Goal: Transaction & Acquisition: Purchase product/service

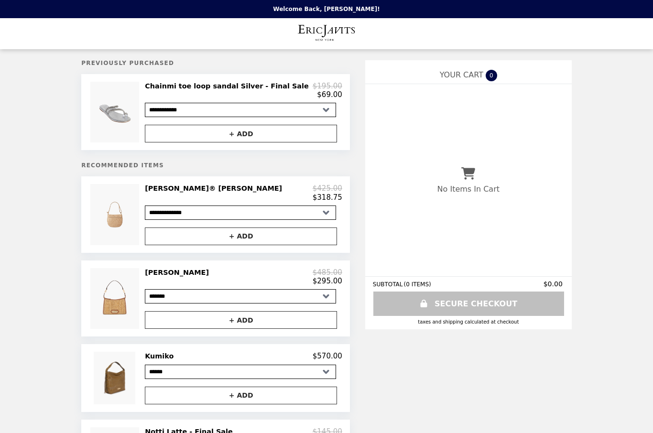
select select "**********"
click at [326, 111] on select "**********" at bounding box center [240, 110] width 191 height 14
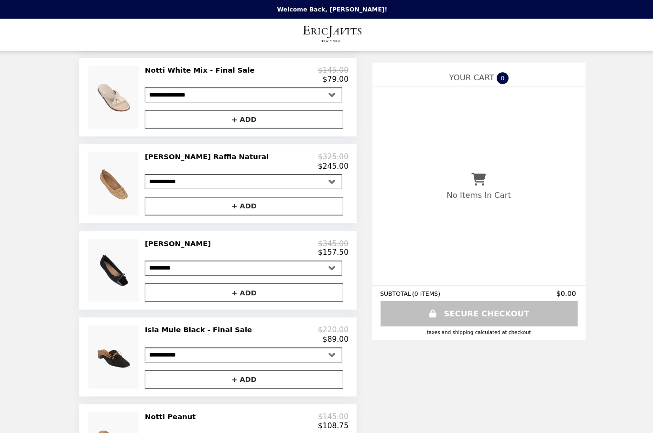
scroll to position [457, 0]
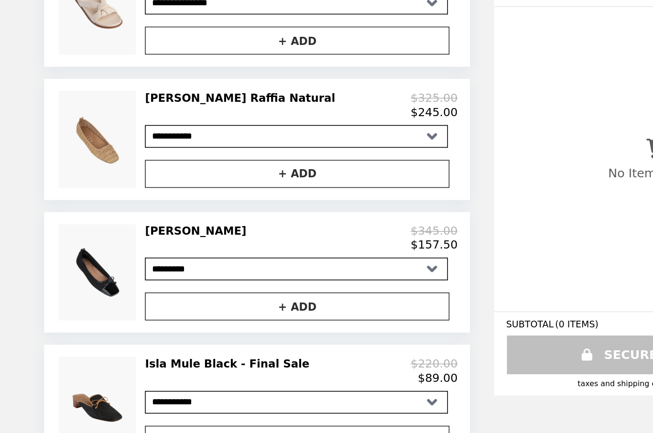
click at [90, 221] on img at bounding box center [115, 251] width 51 height 61
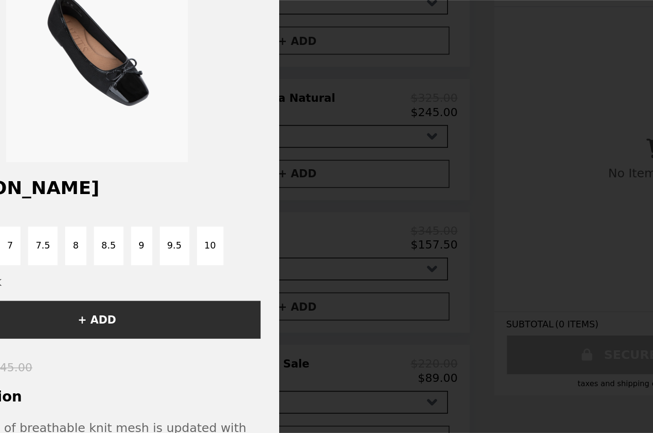
click at [238, 229] on div "Product Details [PERSON_NAME] Size 6 6.5 7 7.5 8 8.5 9 9.5 10 Color Black + ADD…" at bounding box center [326, 216] width 653 height 433
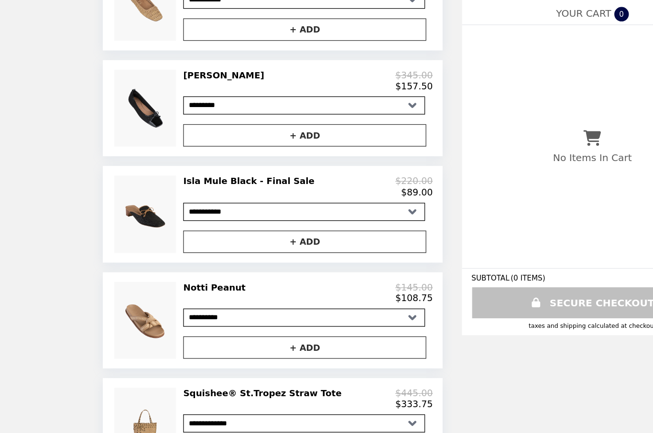
scroll to position [582, 0]
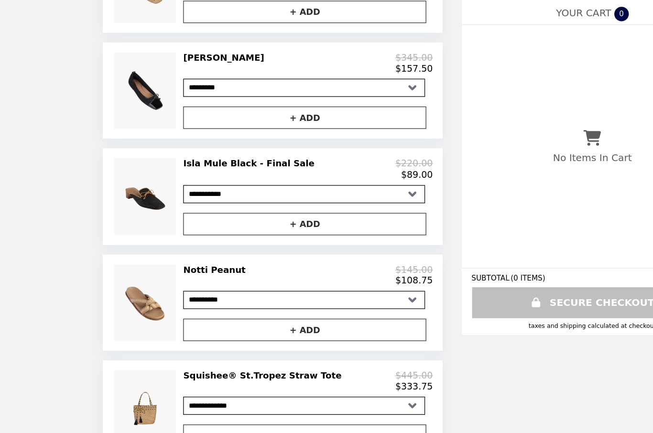
click at [131, 357] on img at bounding box center [115, 387] width 51 height 61
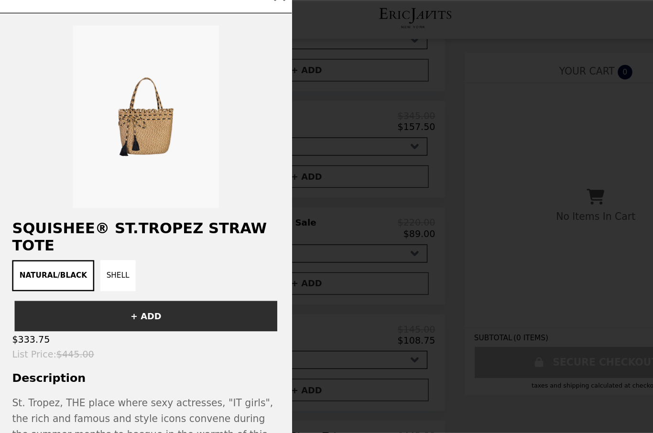
click at [86, 223] on button "Shell" at bounding box center [93, 235] width 28 height 24
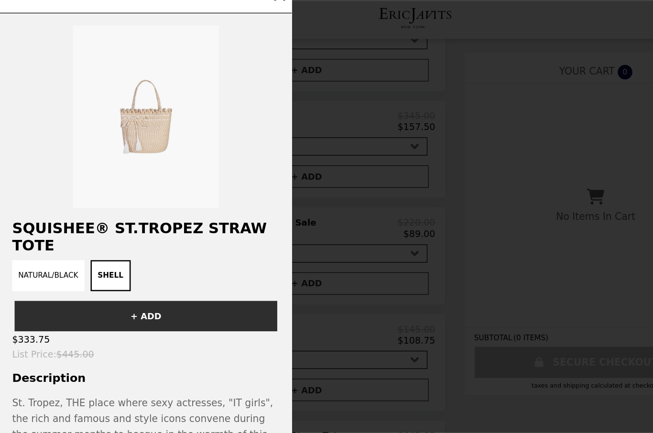
click at [86, 223] on button "Shell" at bounding box center [87, 235] width 32 height 24
click at [44, 223] on button "Natural/Black" at bounding box center [38, 235] width 57 height 24
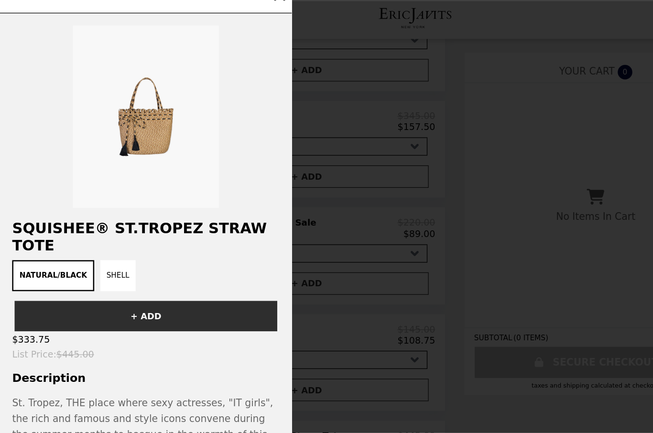
click at [129, 121] on img at bounding box center [114, 110] width 115 height 143
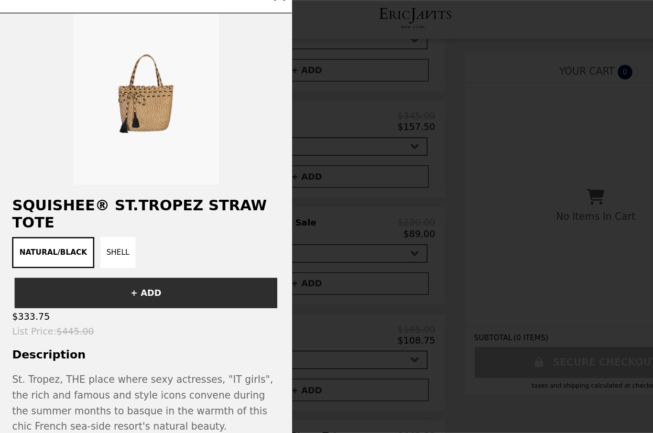
click at [308, 281] on div "Product Details Squishee® St.Tropez Straw Tote Natural/Black Shell + ADD $333.7…" at bounding box center [326, 216] width 653 height 433
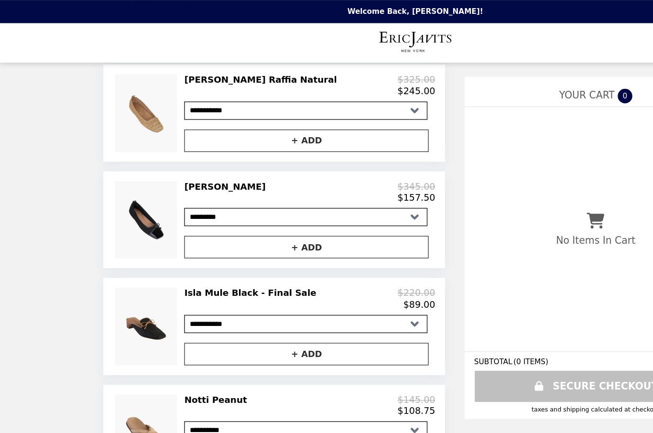
scroll to position [536, 0]
click at [317, 176] on select "**********" at bounding box center [240, 171] width 191 height 14
click at [133, 190] on img at bounding box center [115, 173] width 51 height 61
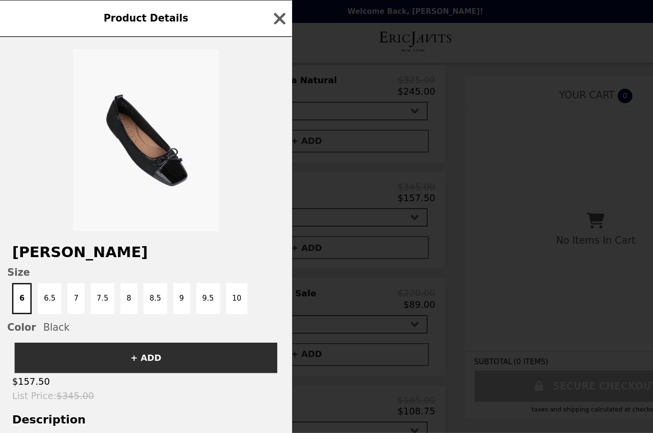
click at [215, 22] on button "button" at bounding box center [220, 15] width 14 height 14
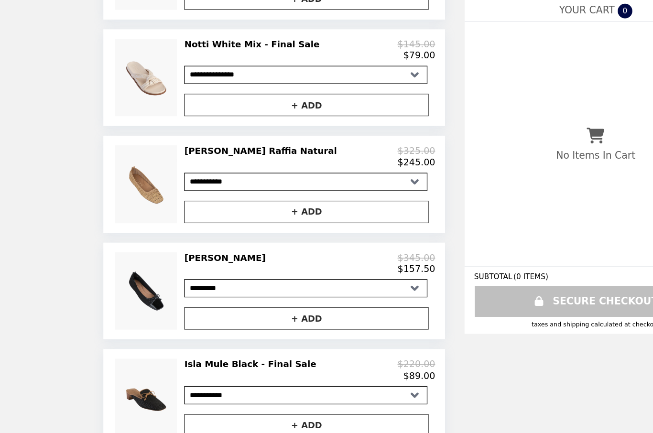
scroll to position [414, 0]
click at [135, 265] on img at bounding box center [115, 295] width 51 height 61
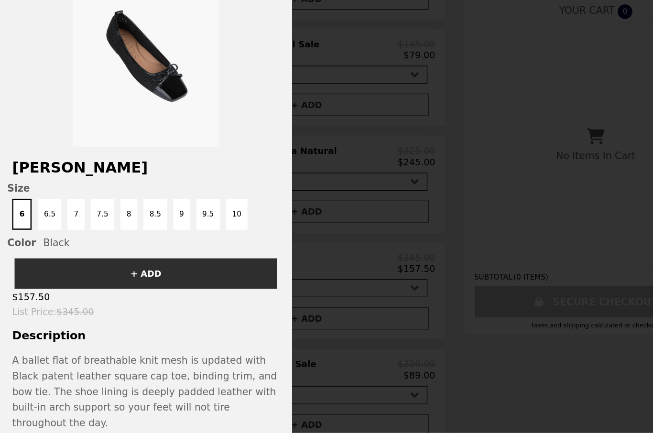
click at [163, 63] on img at bounding box center [114, 110] width 115 height 143
click at [141, 92] on img at bounding box center [114, 110] width 115 height 143
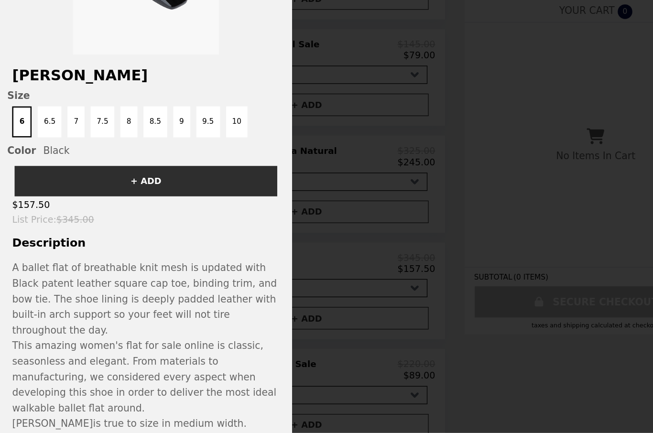
scroll to position [72, 0]
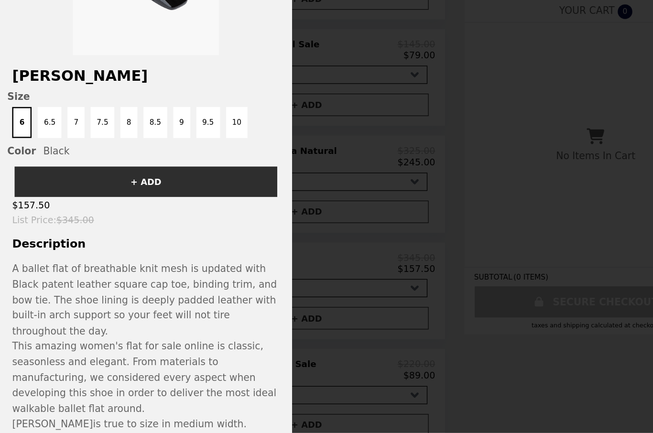
click at [374, 265] on div "Product Details [PERSON_NAME] Size 6 6.5 7 7.5 8 8.5 9 9.5 10 Color Black + ADD…" at bounding box center [326, 216] width 653 height 433
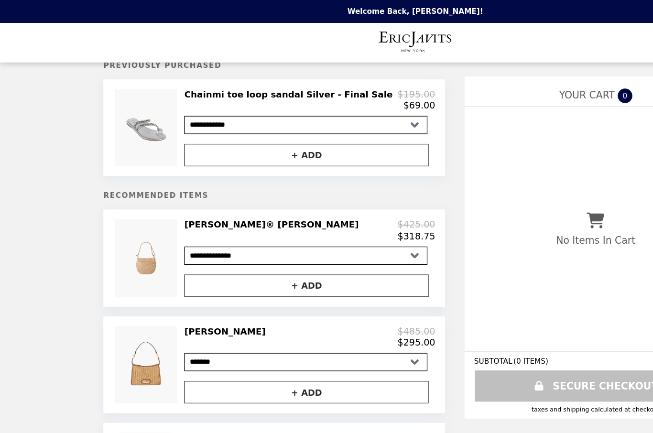
scroll to position [0, 0]
